Goal: Transaction & Acquisition: Purchase product/service

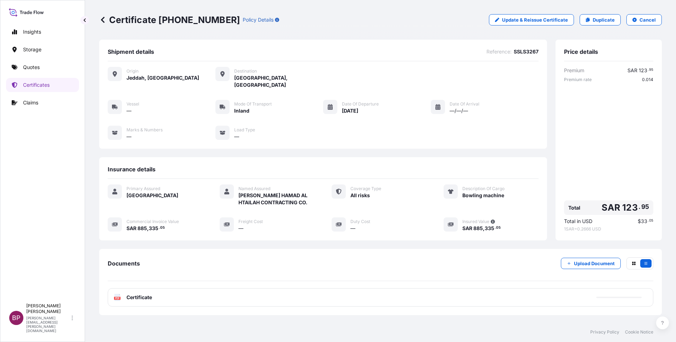
scroll to position [30, 0]
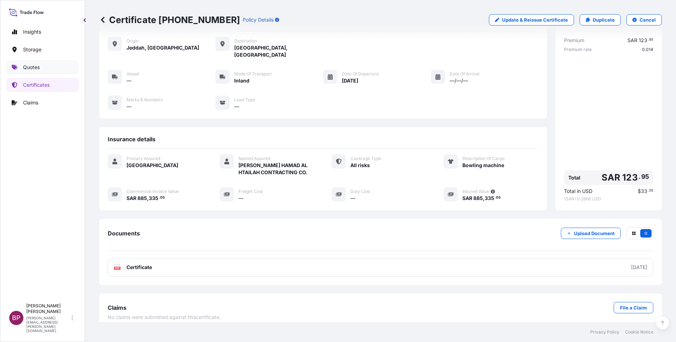
click at [35, 68] on p "Quotes" at bounding box center [31, 67] width 17 height 7
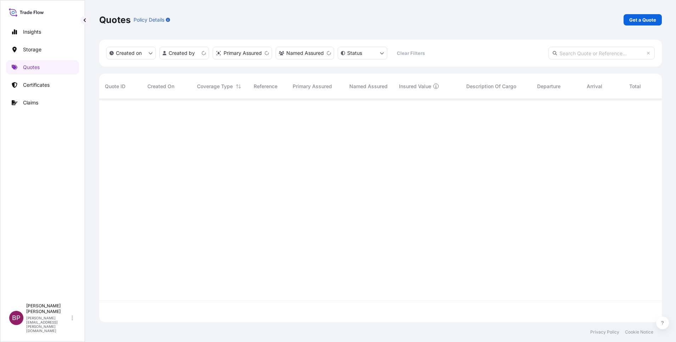
scroll to position [219, 555]
click at [636, 21] on p "Get a Quote" at bounding box center [643, 19] width 27 height 7
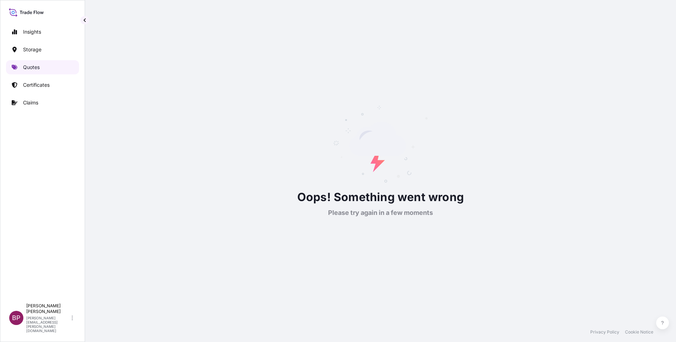
click at [30, 67] on p "Quotes" at bounding box center [31, 67] width 17 height 7
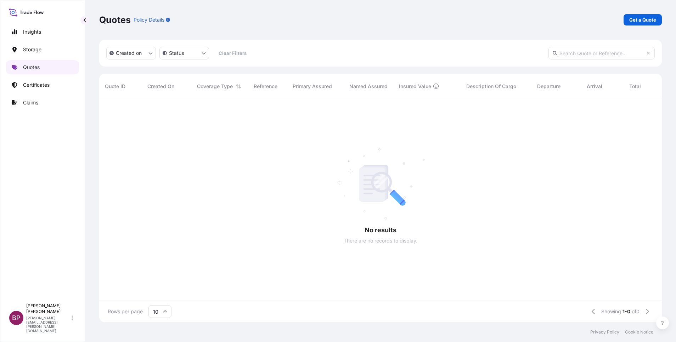
scroll to position [219, 555]
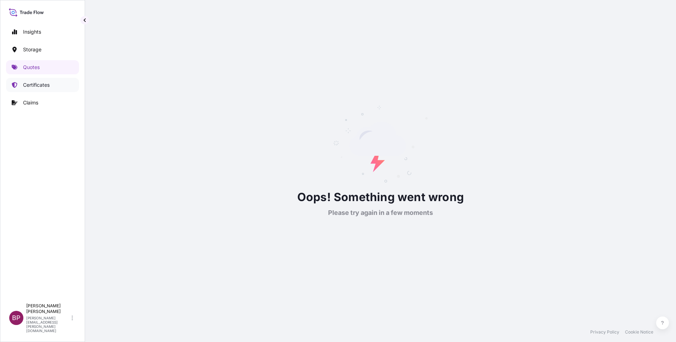
click at [41, 86] on p "Certificates" at bounding box center [36, 85] width 27 height 7
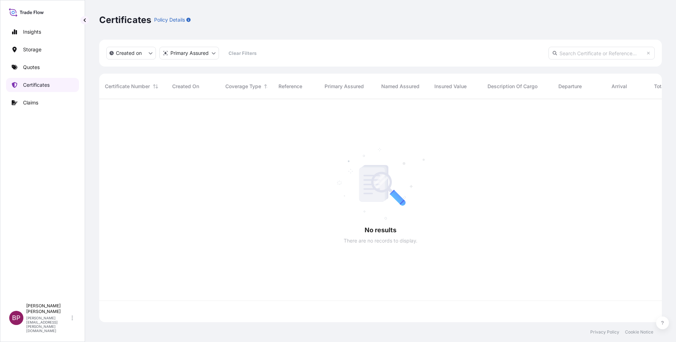
scroll to position [219, 555]
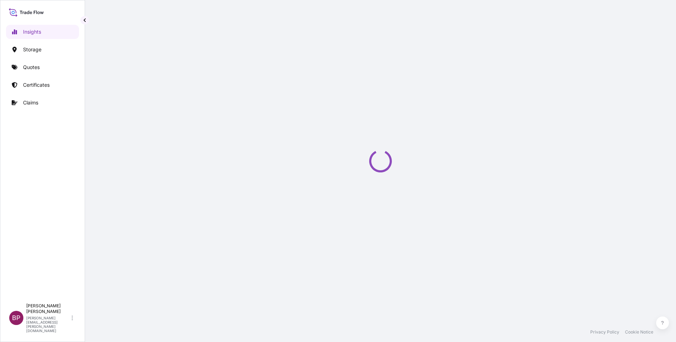
select select "2025"
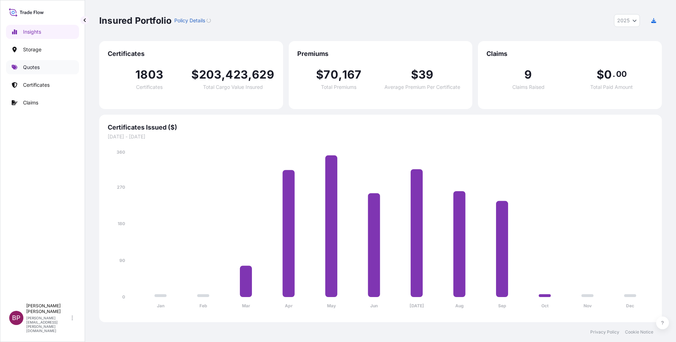
click at [40, 66] on link "Quotes" at bounding box center [42, 67] width 73 height 14
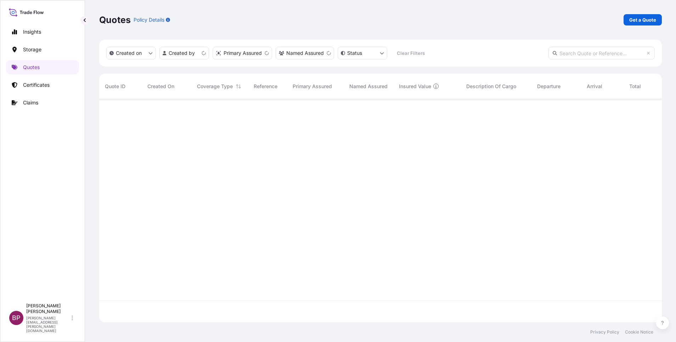
scroll to position [219, 555]
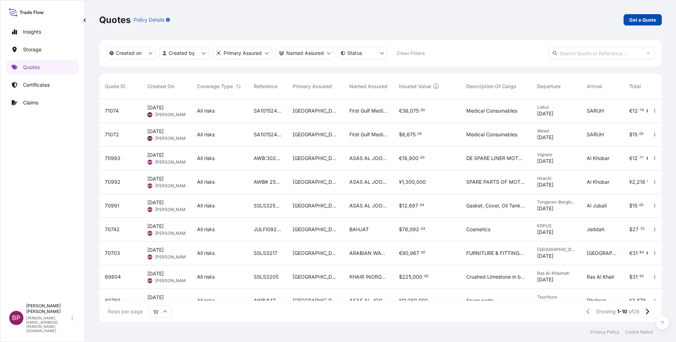
click at [651, 18] on p "Get a Quote" at bounding box center [643, 19] width 27 height 7
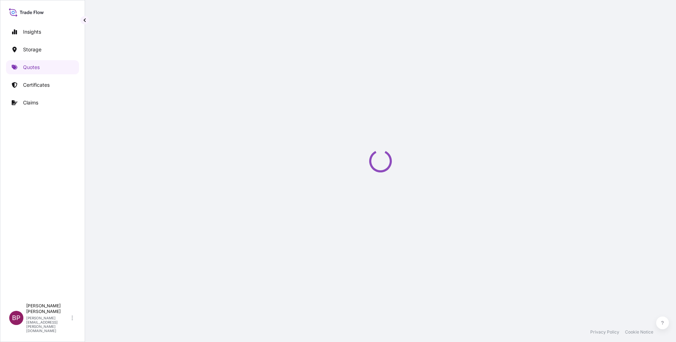
select select "Water"
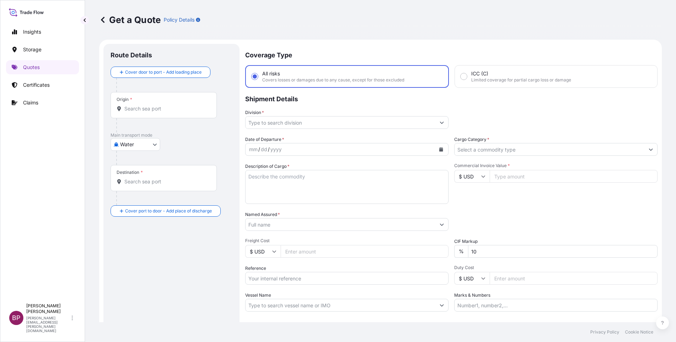
scroll to position [11, 0]
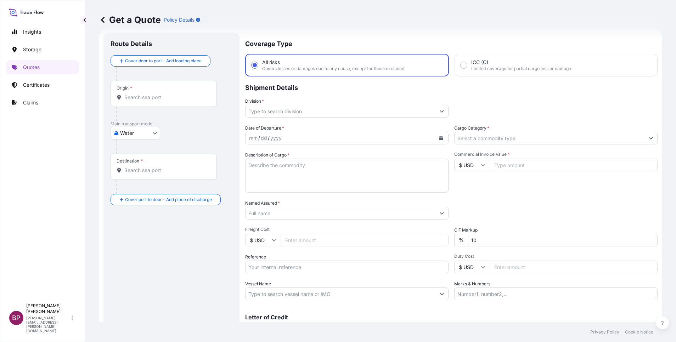
click at [649, 139] on icon "Show suggestions" at bounding box center [651, 139] width 4 height 2
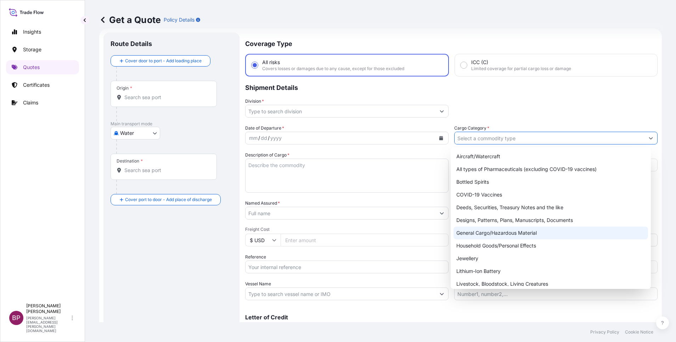
click at [494, 231] on div "General Cargo/Hazardous Material" at bounding box center [551, 233] width 195 height 13
type input "General Cargo/Hazardous Material"
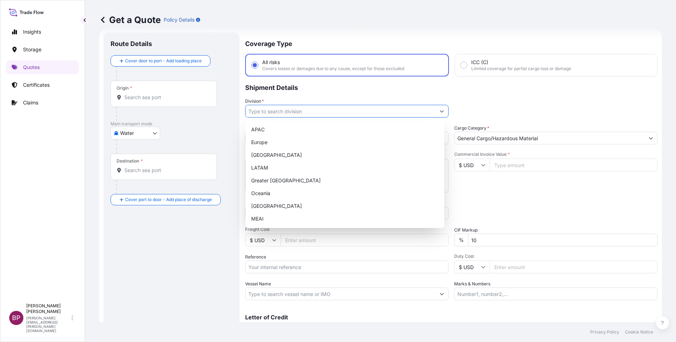
click at [440, 112] on icon "Show suggestions" at bounding box center [442, 112] width 4 height 2
click at [294, 219] on div "MEAI" at bounding box center [344, 219] width 193 height 13
type input "MEAI"
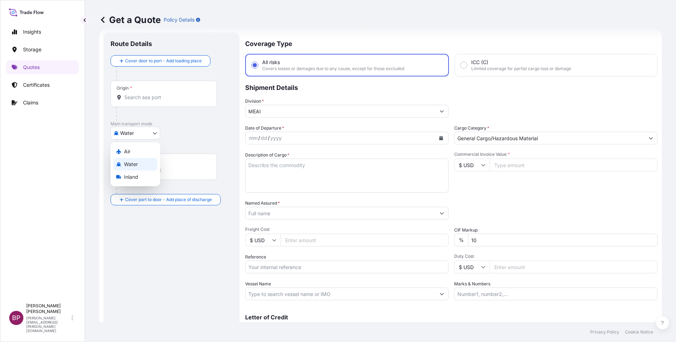
click at [156, 133] on body "20 options available. 8 options available. Insights Storage Quotes Certificates…" at bounding box center [338, 171] width 676 height 342
click at [137, 166] on span "Water" at bounding box center [131, 164] width 14 height 7
click at [286, 267] on input "Reference" at bounding box center [346, 267] width 203 height 13
paste input "BL:MXATM-SAJED-25-4603 SSLS3271"
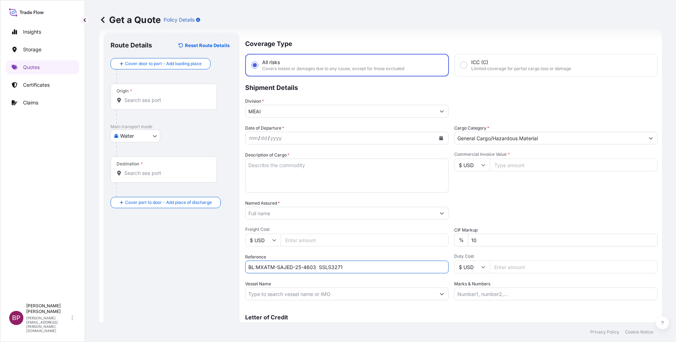
type input "BL:MXATM-SAJED-25-4603 SSLS3271"
click at [317, 214] on input "Named Assured *" at bounding box center [341, 213] width 190 height 13
paste input "AL ZAMIL CO. FOR INDUSTRY"
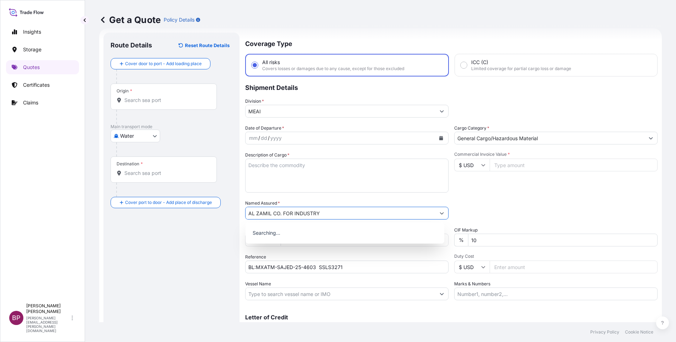
type input "AL ZAMIL CO. FOR INDUSTRY"
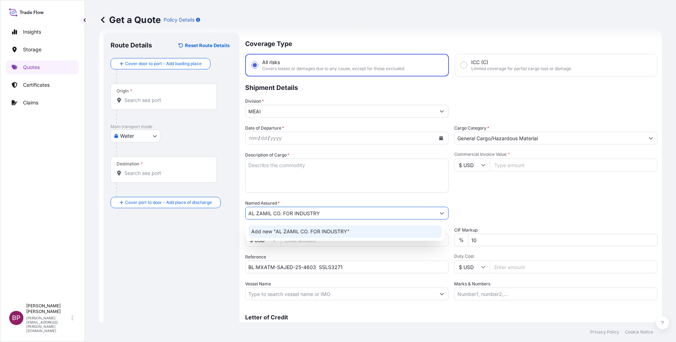
click at [312, 169] on textarea "Description of Cargo *" at bounding box center [346, 176] width 203 height 34
paste textarea "WATER HEATER"
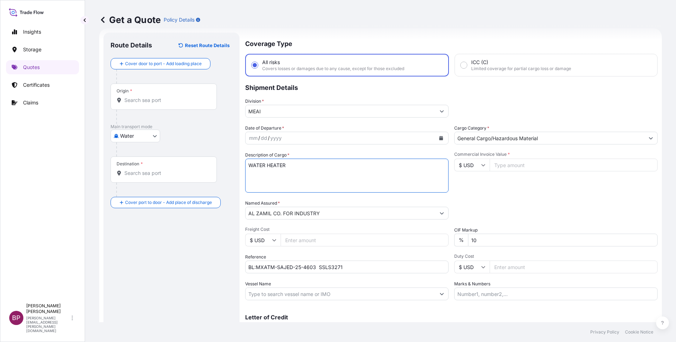
type textarea "WATER HEATER"
click at [501, 167] on input "Commercial Invoice Value *" at bounding box center [574, 165] width 168 height 13
paste input "635818"
type input "635818"
click at [439, 140] on icon "Calendar" at bounding box center [441, 138] width 4 height 4
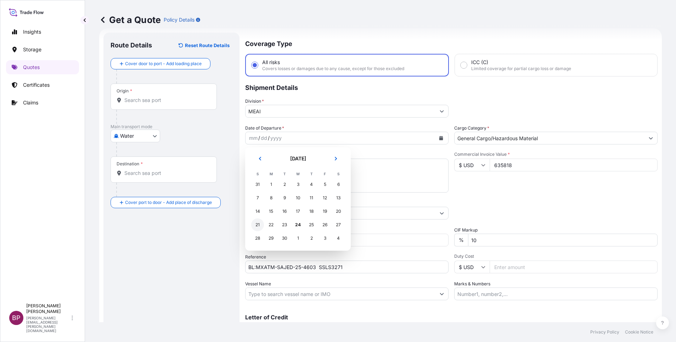
click at [259, 224] on div "21" at bounding box center [257, 225] width 13 height 13
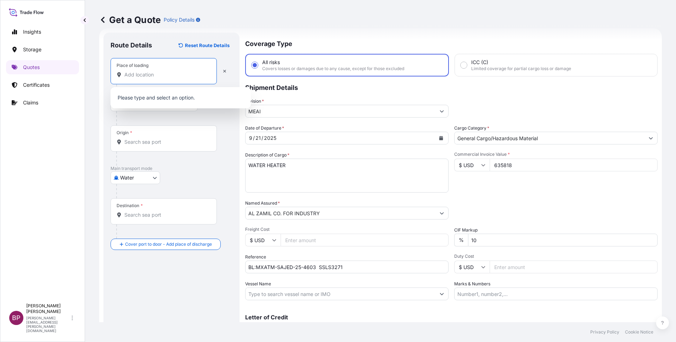
click at [157, 76] on input "Place of loading" at bounding box center [166, 74] width 84 height 7
paste input "ALTAMIRA"
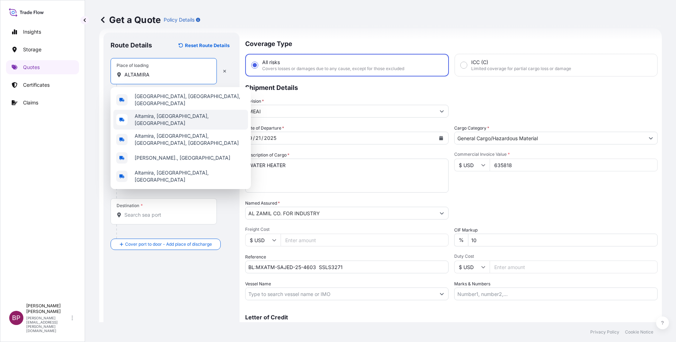
click at [194, 116] on span "Altamira, [GEOGRAPHIC_DATA], [GEOGRAPHIC_DATA]" at bounding box center [190, 120] width 111 height 14
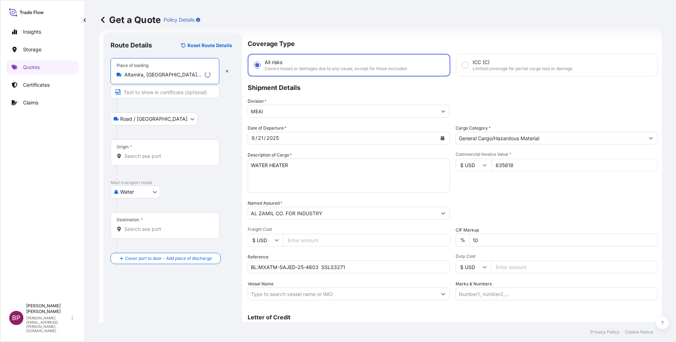
type input "Altamira, [GEOGRAPHIC_DATA], [GEOGRAPHIC_DATA]"
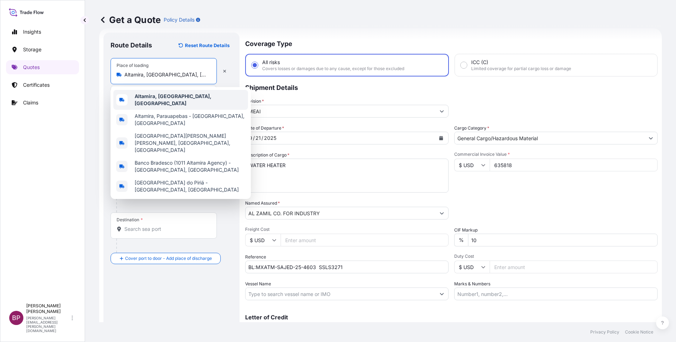
click at [202, 97] on b "Altamira, [GEOGRAPHIC_DATA], [GEOGRAPHIC_DATA]" at bounding box center [173, 99] width 77 height 13
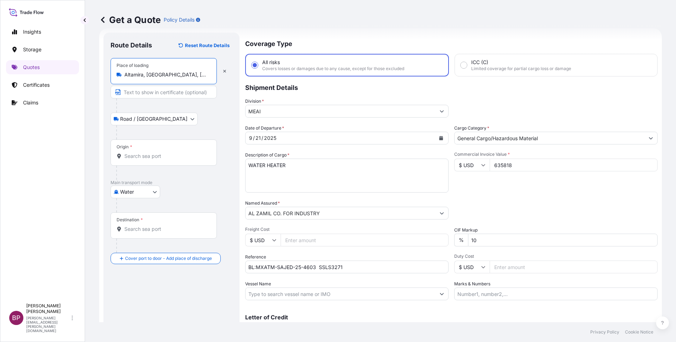
click at [147, 155] on input "Origin *" at bounding box center [166, 156] width 84 height 7
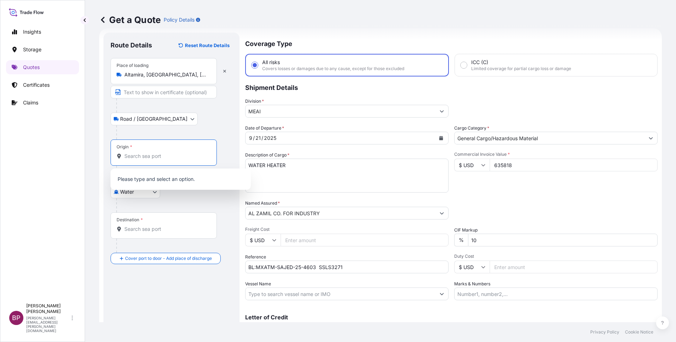
paste input "ALTAMIRA"
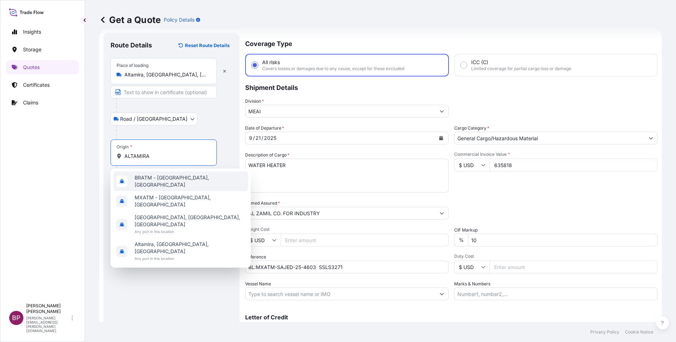
click at [181, 181] on span "BRATM - [GEOGRAPHIC_DATA], [GEOGRAPHIC_DATA]" at bounding box center [190, 181] width 111 height 14
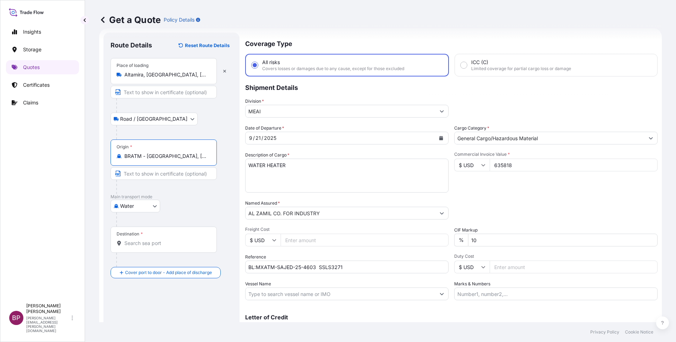
type input "BRATM - [GEOGRAPHIC_DATA], [GEOGRAPHIC_DATA]"
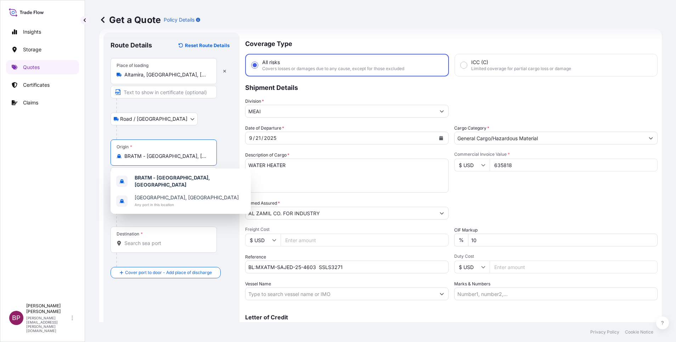
click at [175, 235] on div "Destination *" at bounding box center [164, 240] width 106 height 26
click at [175, 240] on input "Destination *" at bounding box center [166, 243] width 84 height 7
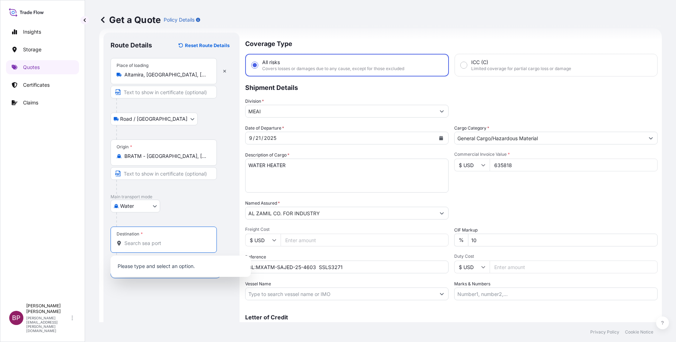
paste input "JEDDAH"
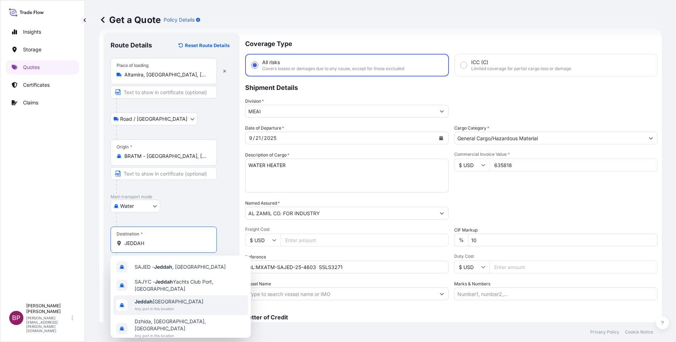
click at [174, 307] on span "Any port in this location" at bounding box center [169, 309] width 69 height 7
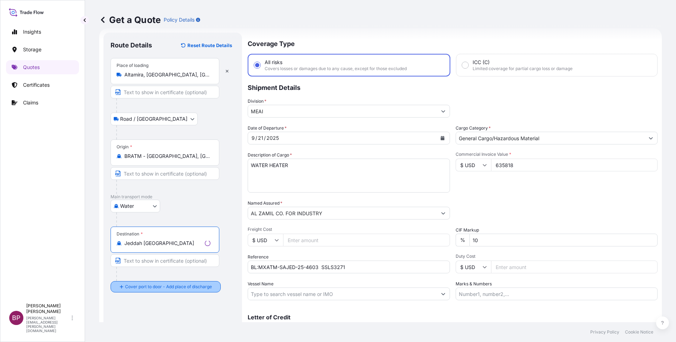
type input "Jeddah [GEOGRAPHIC_DATA]"
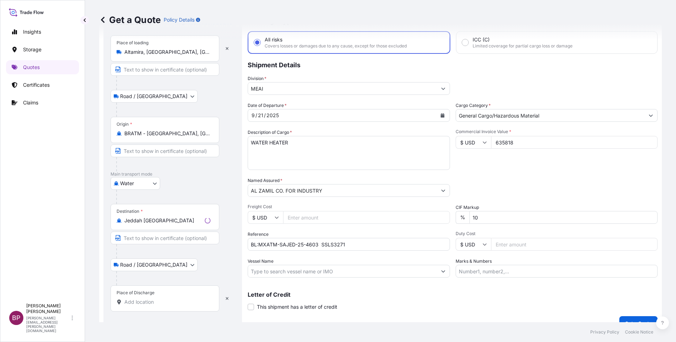
scroll to position [46, 0]
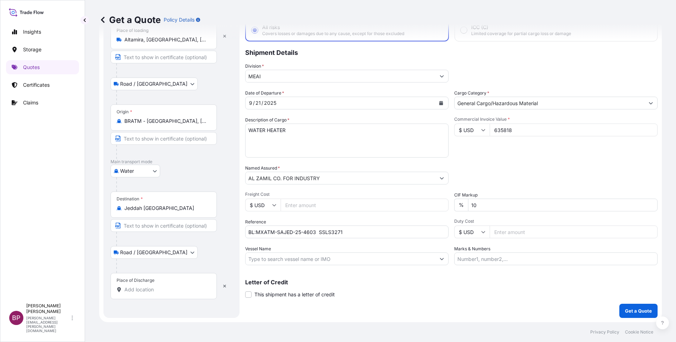
click at [167, 287] on input "Place of Discharge" at bounding box center [166, 289] width 84 height 7
paste input "JEDDAH"
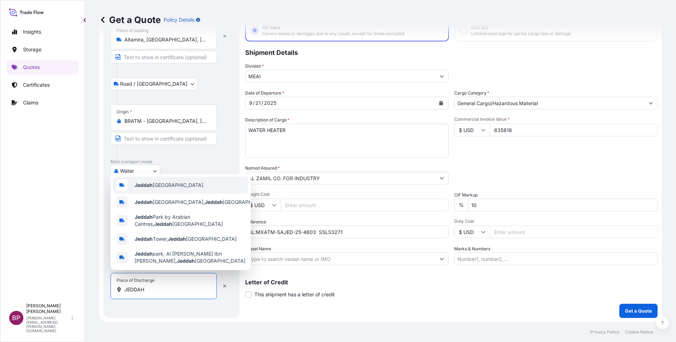
click at [173, 182] on span "Jeddah [GEOGRAPHIC_DATA]" at bounding box center [169, 185] width 69 height 7
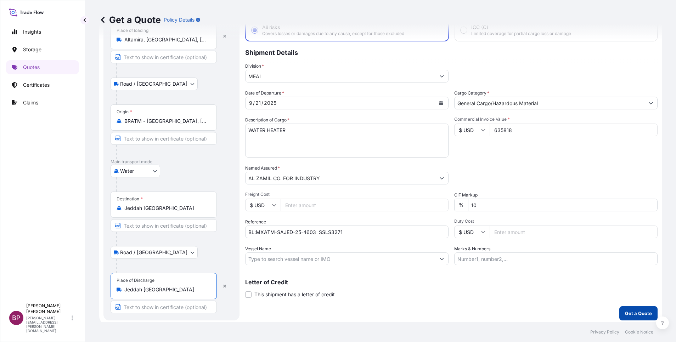
type input "Jeddah [GEOGRAPHIC_DATA]"
click at [629, 316] on p "Get a Quote" at bounding box center [638, 313] width 27 height 7
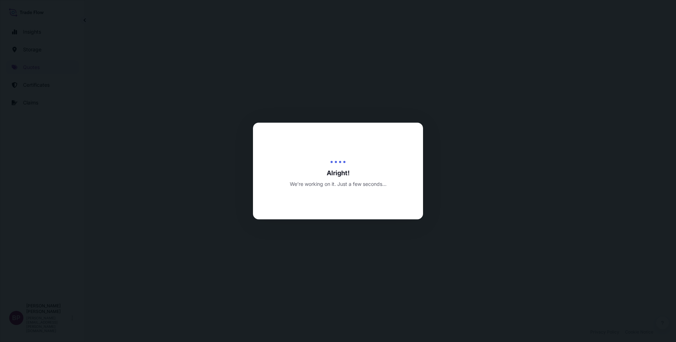
select select "Road / [GEOGRAPHIC_DATA]"
select select "Water"
select select "Road / [GEOGRAPHIC_DATA]"
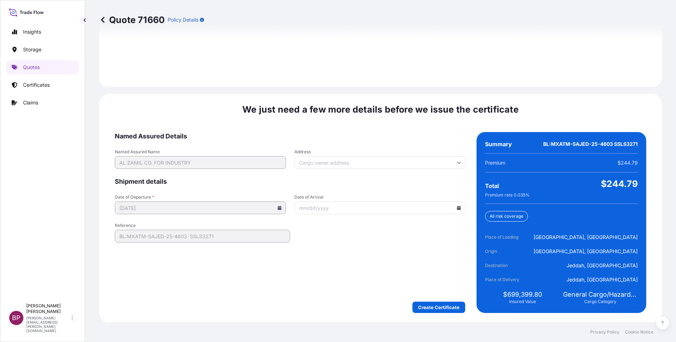
scroll to position [1051, 0]
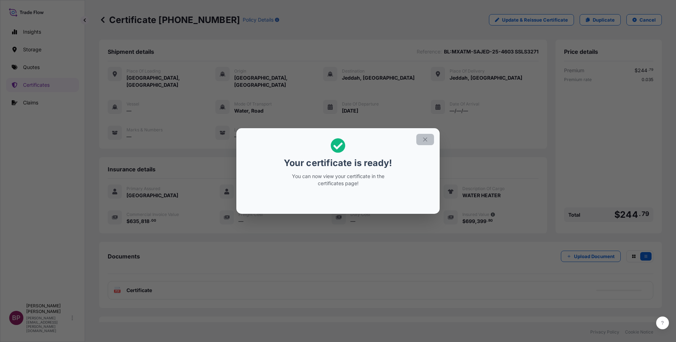
click at [425, 140] on icon "button" at bounding box center [425, 140] width 4 height 4
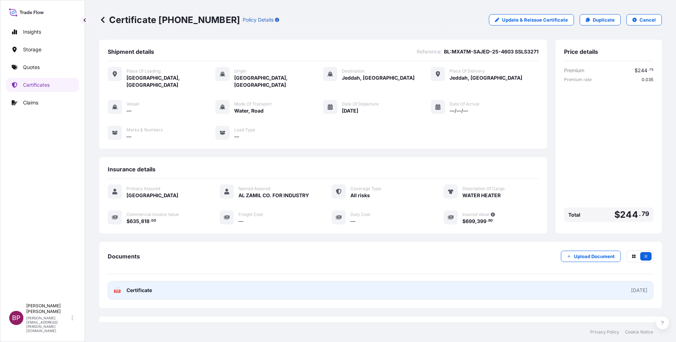
click at [147, 287] on span "Certificate" at bounding box center [140, 290] width 26 height 7
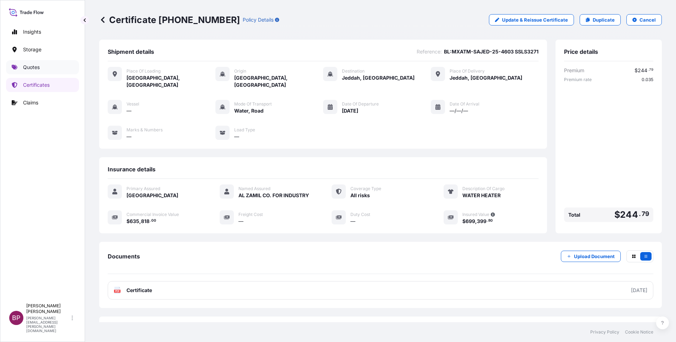
click at [35, 67] on p "Quotes" at bounding box center [31, 67] width 17 height 7
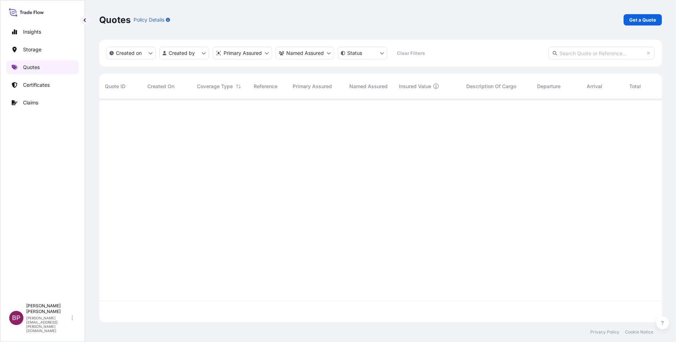
scroll to position [219, 555]
click at [650, 21] on p "Get a Quote" at bounding box center [643, 19] width 27 height 7
select select "Water"
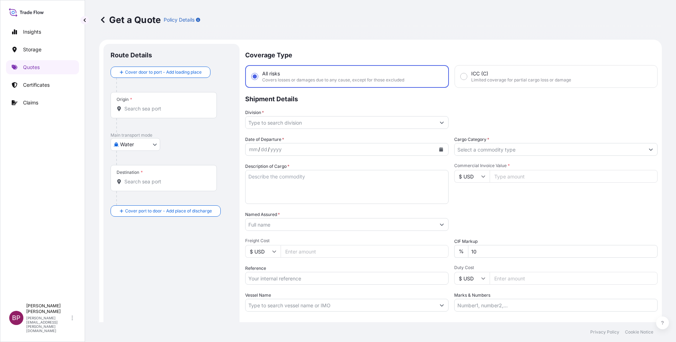
scroll to position [11, 0]
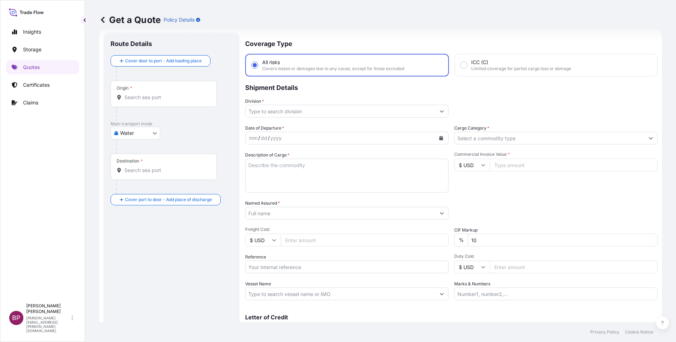
click at [542, 134] on input "Cargo Category *" at bounding box center [550, 138] width 190 height 13
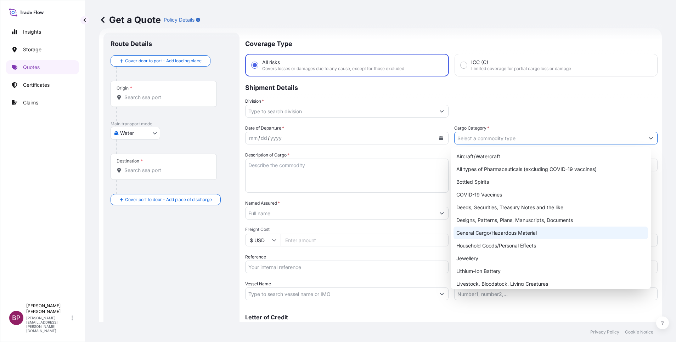
click at [509, 235] on div "General Cargo/Hazardous Material" at bounding box center [551, 233] width 195 height 13
type input "General Cargo/Hazardous Material"
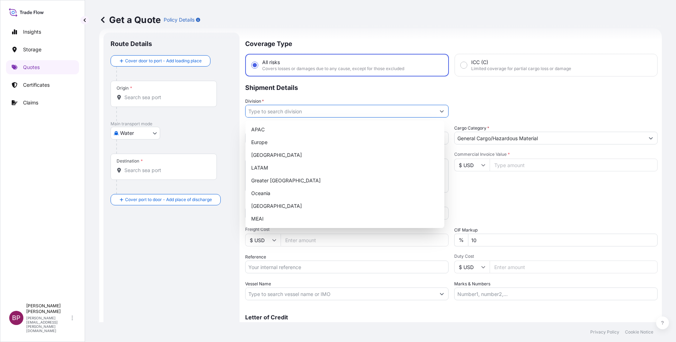
click at [440, 110] on icon "Show suggestions" at bounding box center [442, 111] width 4 height 4
click at [277, 212] on div "APAC [GEOGRAPHIC_DATA] [GEOGRAPHIC_DATA] LATAM Greater [GEOGRAPHIC_DATA] [GEOGR…" at bounding box center [344, 174] width 193 height 102
type input "[GEOGRAPHIC_DATA]"
drag, startPoint x: 490, startPoint y: 199, endPoint x: 491, endPoint y: 194, distance: 4.3
click at [491, 194] on div "Date of Departure * mm / dd / yyyy Cargo Category * General Cargo/Hazardous Mat…" at bounding box center [451, 213] width 413 height 176
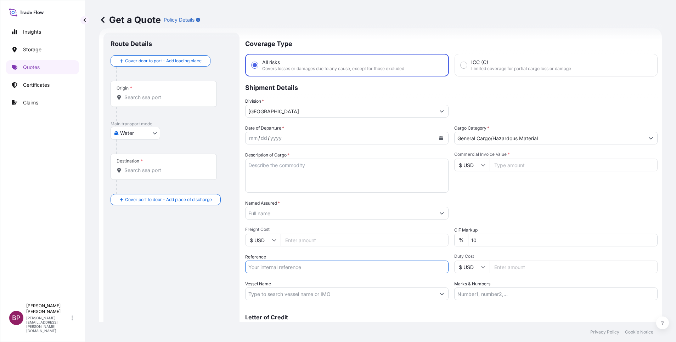
click at [302, 269] on input "Reference" at bounding box center [346, 267] width 203 height 13
paste input "BL:MEDUFF180931 SSLS3289"
type input "BL:MEDUFF180931 SSLS3289"
click at [310, 214] on input "Named Assured *" at bounding box center [341, 213] width 190 height 13
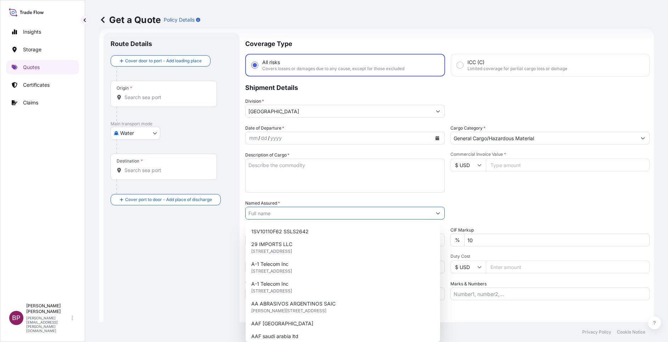
paste input "RHI MAGNESITA INDIA LIMITED"
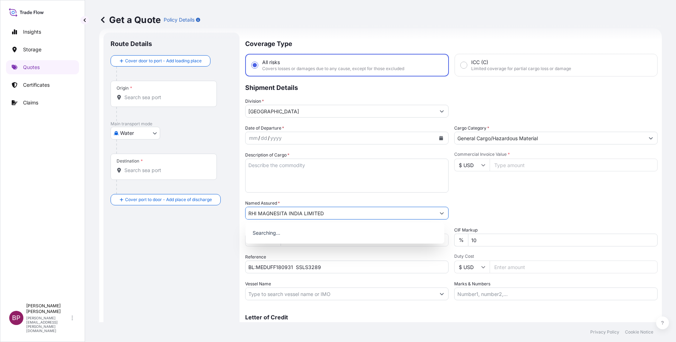
type input "RHI MAGNESITA INDIA LIMITED"
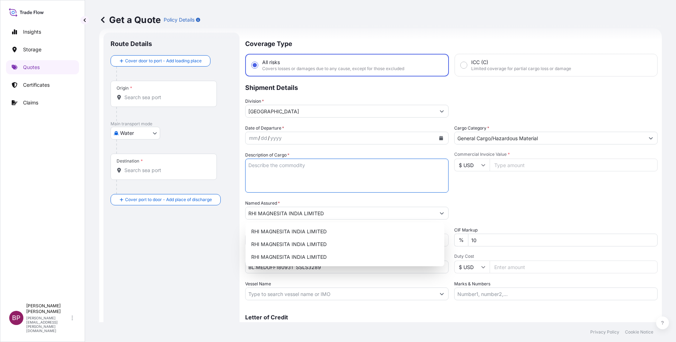
click at [350, 175] on textarea "Description of Cargo *" at bounding box center [346, 176] width 203 height 34
paste textarea "MGO BASE REFRACTORY BRICK"
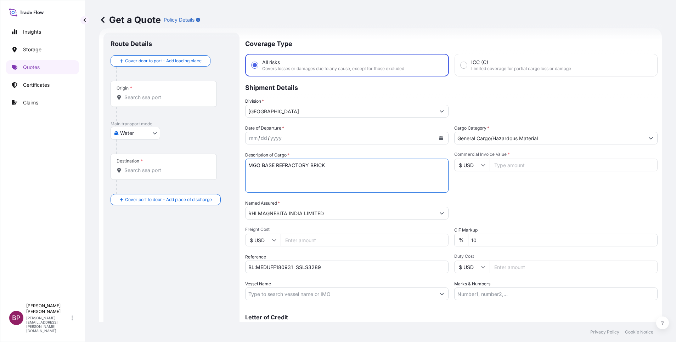
type textarea "MGO BASE REFRACTORY BRICK"
click at [502, 166] on input "Commercial Invoice Value *" at bounding box center [574, 165] width 168 height 13
paste input "36250.00"
type input "36250.00"
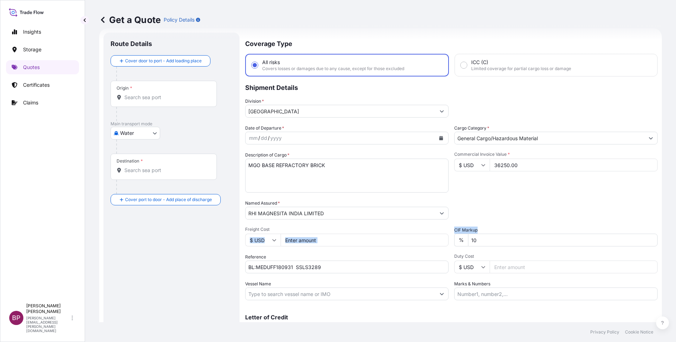
drag, startPoint x: 478, startPoint y: 248, endPoint x: 401, endPoint y: 233, distance: 78.9
click at [401, 233] on div "Date of Departure * mm / dd / yyyy Cargo Category * General Cargo/Hazardous Mat…" at bounding box center [451, 213] width 413 height 176
drag, startPoint x: 401, startPoint y: 233, endPoint x: 506, endPoint y: 239, distance: 105.1
click at [506, 239] on input "10" at bounding box center [563, 240] width 190 height 13
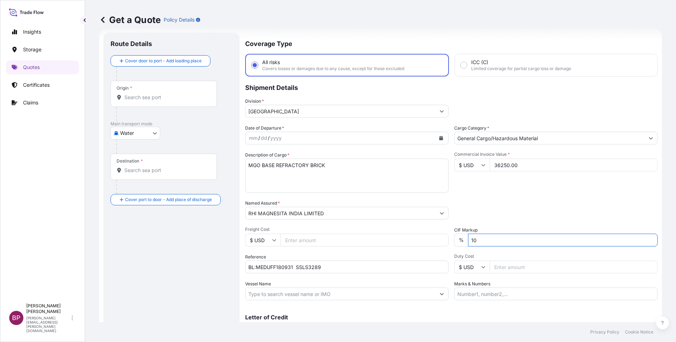
type input "1"
type input "0"
click at [505, 210] on div "Packing Category Type to search a container mode Please select a primary mode o…" at bounding box center [555, 210] width 203 height 20
click at [440, 140] on icon "Calendar" at bounding box center [442, 138] width 4 height 4
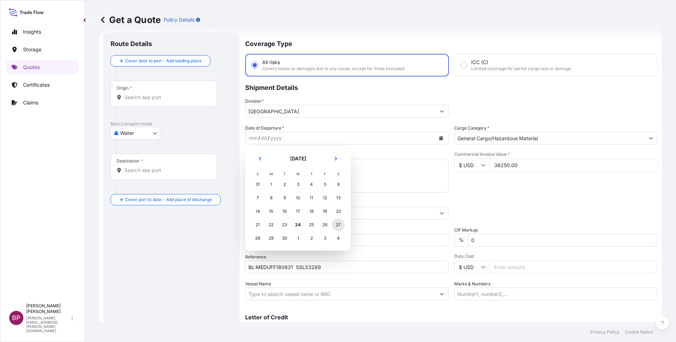
click at [341, 224] on div "27" at bounding box center [338, 225] width 13 height 13
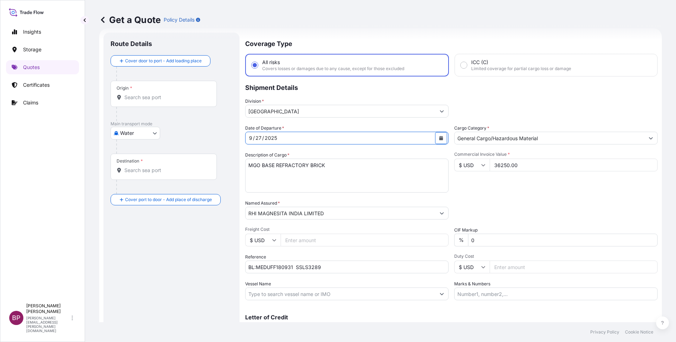
click at [436, 111] on button "Show suggestions" at bounding box center [442, 111] width 13 height 13
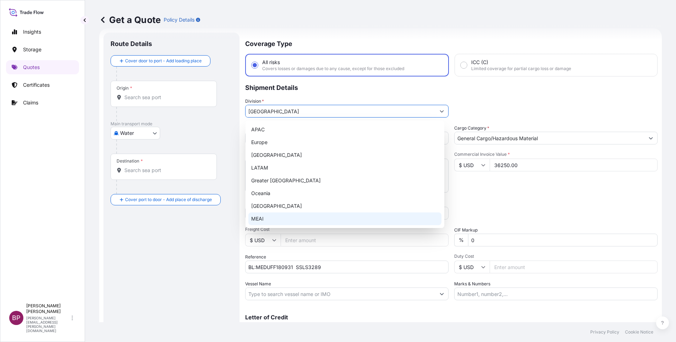
click at [280, 221] on div "MEAI" at bounding box center [344, 219] width 193 height 13
type input "MEAI"
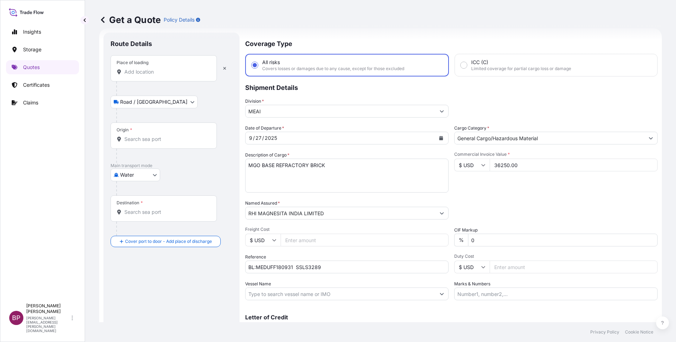
click at [171, 68] on div "Place of loading" at bounding box center [164, 68] width 106 height 26
click at [171, 68] on input "Place of loading" at bounding box center [166, 71] width 84 height 7
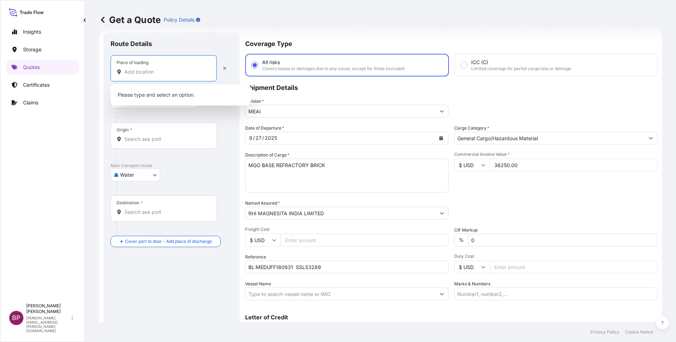
paste input "[GEOGRAPHIC_DATA]"
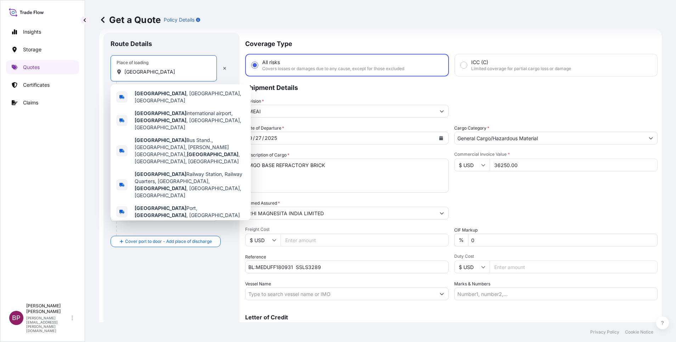
drag, startPoint x: 187, startPoint y: 72, endPoint x: 0, endPoint y: 50, distance: 188.1
click at [0, 69] on html "8 options available. 0 options available. 5 options available. Insights Storage…" at bounding box center [338, 171] width 676 height 342
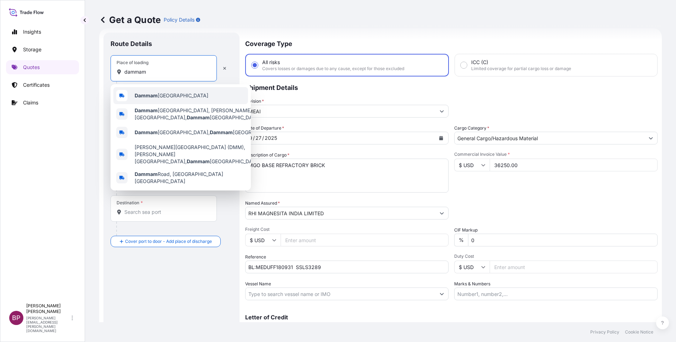
click at [159, 98] on span "Dammam [GEOGRAPHIC_DATA]" at bounding box center [172, 95] width 74 height 7
type input "Dammam [GEOGRAPHIC_DATA]"
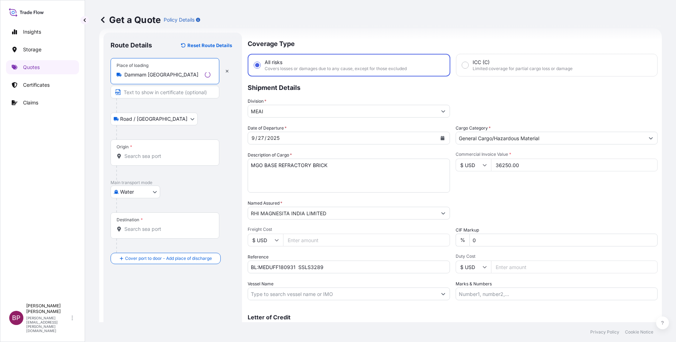
click at [170, 150] on div "Origin *" at bounding box center [165, 153] width 109 height 26
click at [170, 153] on input "Origin *" at bounding box center [167, 156] width 86 height 7
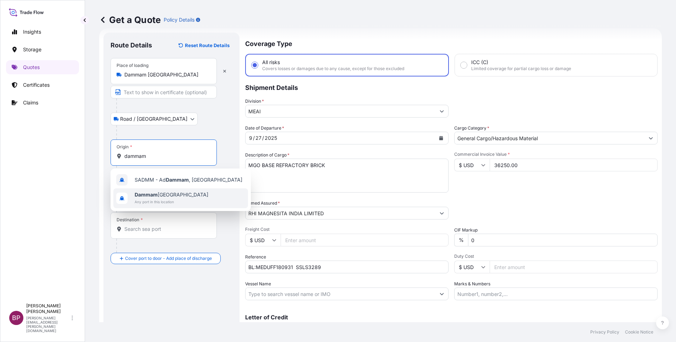
click at [169, 194] on span "Dammam [GEOGRAPHIC_DATA]" at bounding box center [172, 194] width 74 height 7
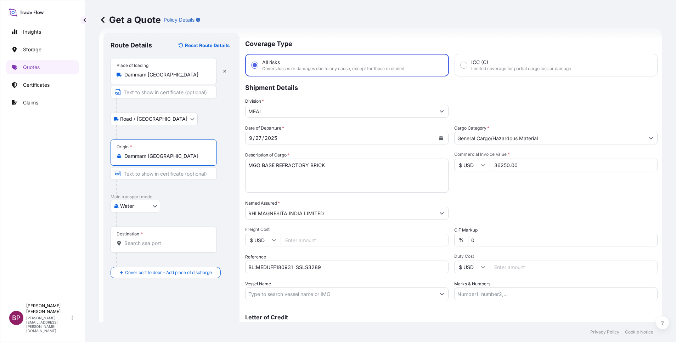
type input "Dammam [GEOGRAPHIC_DATA]"
click at [150, 244] on input "Destination *" at bounding box center [166, 243] width 84 height 7
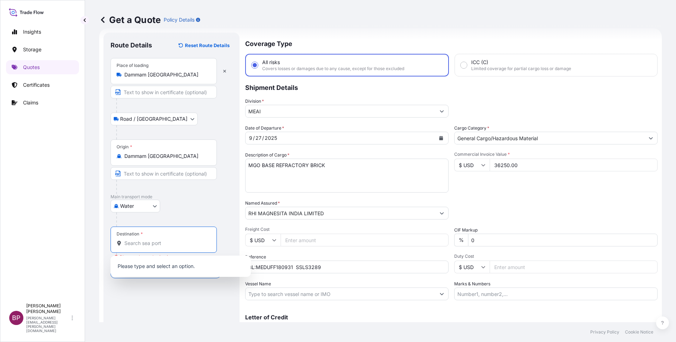
paste input "[GEOGRAPHIC_DATA]"
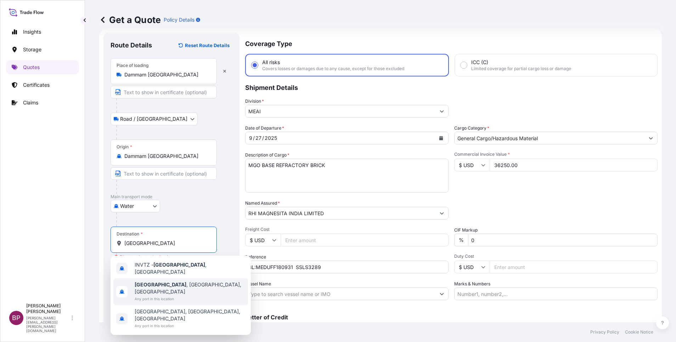
click at [176, 296] on span "Any port in this location" at bounding box center [190, 299] width 111 height 7
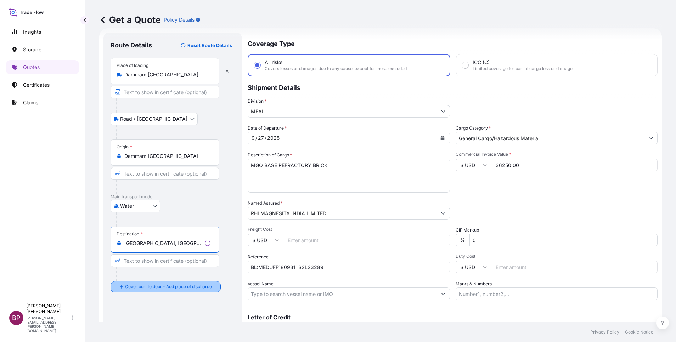
type input "[GEOGRAPHIC_DATA], [GEOGRAPHIC_DATA], [GEOGRAPHIC_DATA]"
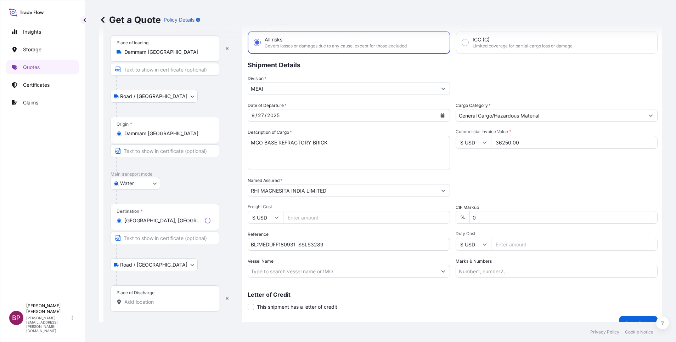
scroll to position [46, 0]
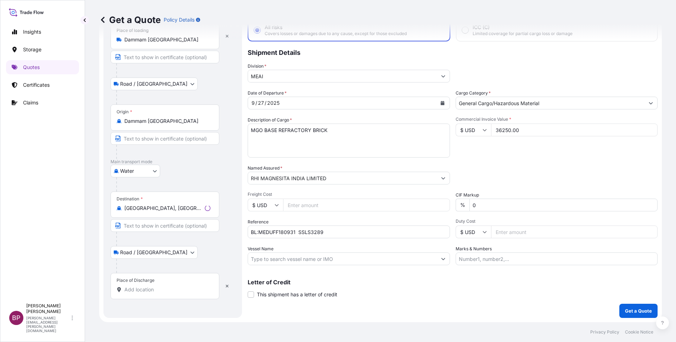
drag, startPoint x: 166, startPoint y: 291, endPoint x: 166, endPoint y: 286, distance: 4.3
click at [166, 287] on input "Place of Discharge" at bounding box center [167, 289] width 86 height 7
paste input "[GEOGRAPHIC_DATA]"
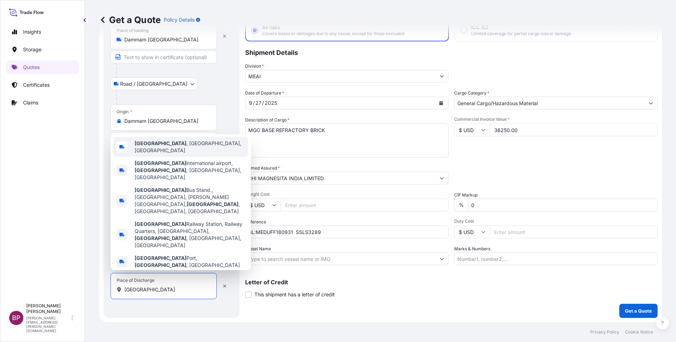
click at [168, 146] on b "[GEOGRAPHIC_DATA]" at bounding box center [161, 143] width 52 height 6
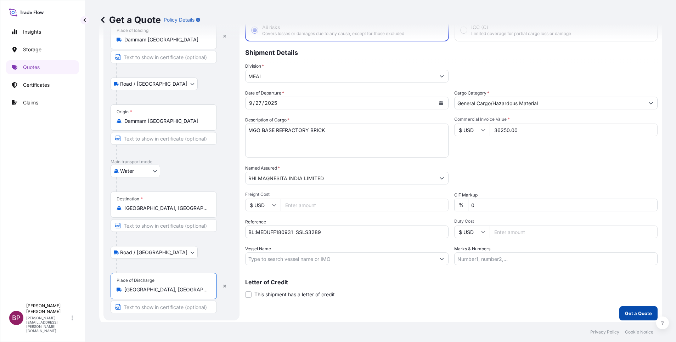
type input "[GEOGRAPHIC_DATA], [GEOGRAPHIC_DATA], [GEOGRAPHIC_DATA]"
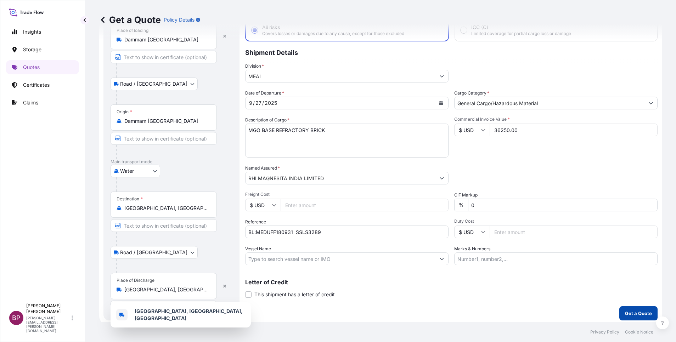
click at [634, 315] on p "Get a Quote" at bounding box center [638, 313] width 27 height 7
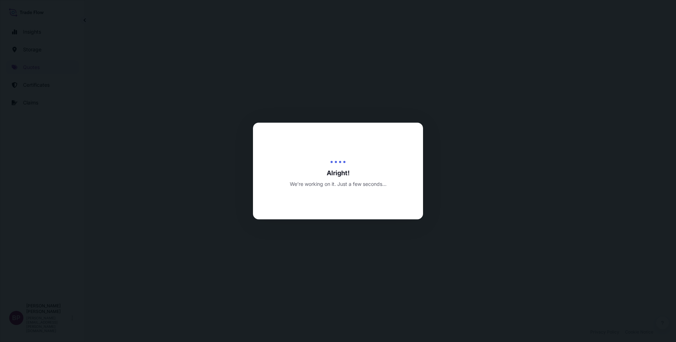
select select "Road / [GEOGRAPHIC_DATA]"
select select "Water"
select select "Road / [GEOGRAPHIC_DATA]"
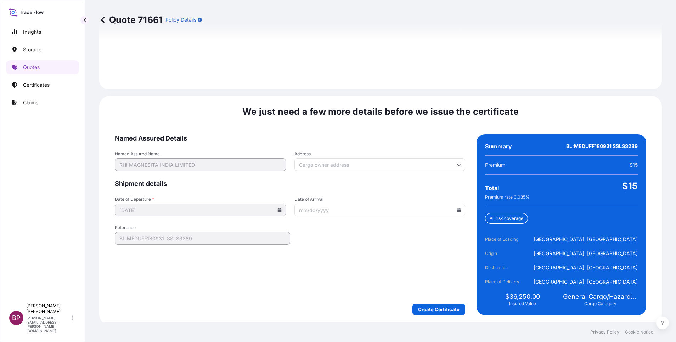
scroll to position [1051, 0]
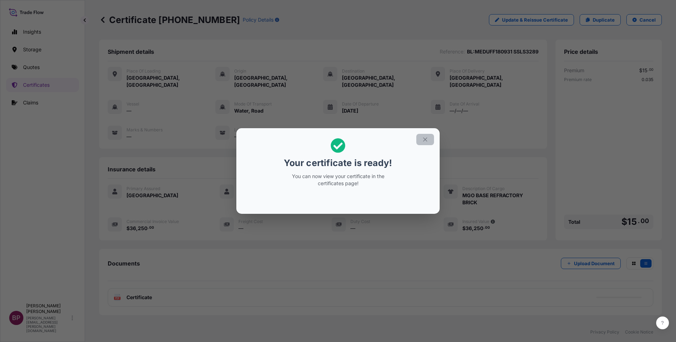
click at [426, 140] on icon "button" at bounding box center [425, 139] width 6 height 6
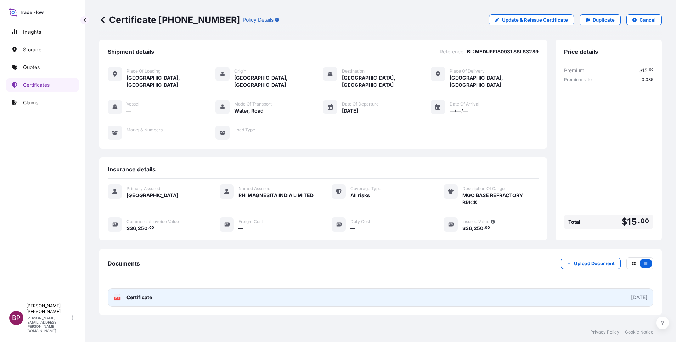
click at [137, 294] on span "Certificate" at bounding box center [140, 297] width 26 height 7
